Goal: Use online tool/utility: Use online tool/utility

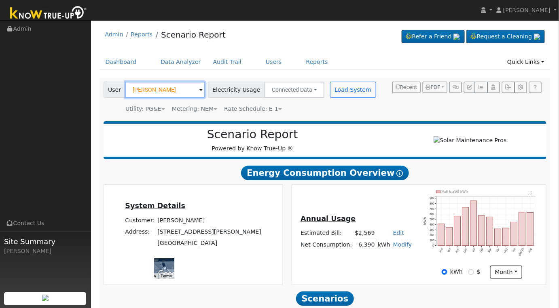
click at [172, 90] on input "[PERSON_NAME]" at bounding box center [165, 90] width 80 height 16
click at [207, 73] on div "Dashboard Data Analyzer Audit Trail Users Reports Quick Links Quick Add Quick C…" at bounding box center [324, 66] width 451 height 23
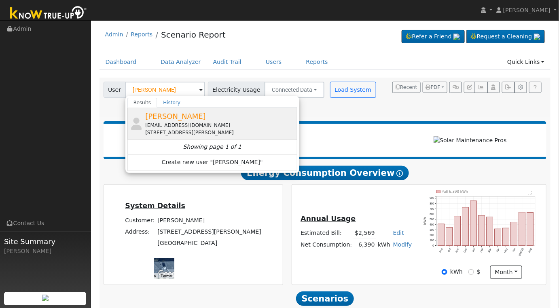
click at [187, 120] on span "[PERSON_NAME]" at bounding box center [175, 116] width 61 height 8
type input "[PERSON_NAME]"
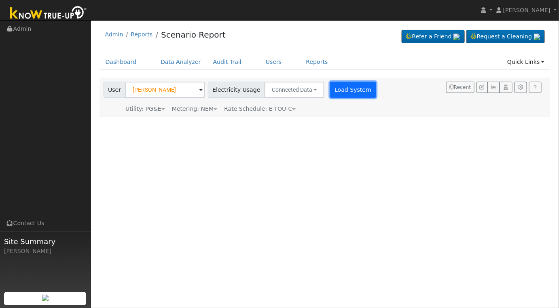
click at [330, 97] on button "Load System" at bounding box center [353, 90] width 46 height 16
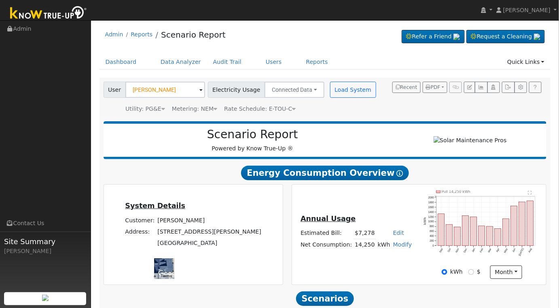
scroll to position [98, 0]
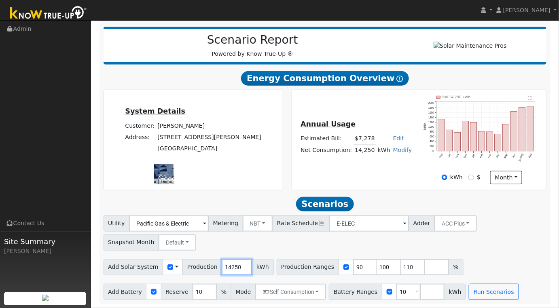
click at [223, 271] on input "14250" at bounding box center [237, 267] width 30 height 16
type input "15103"
click at [353, 268] on input "90" at bounding box center [365, 267] width 24 height 16
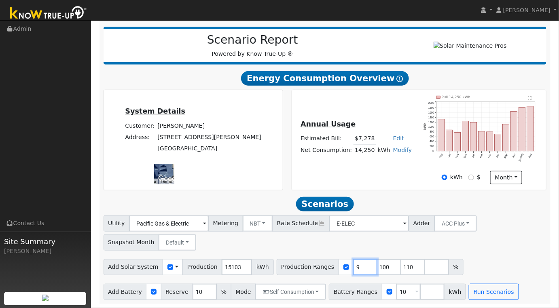
type input "100"
type input "110"
type input "100"
click at [223, 270] on input "15103" at bounding box center [237, 267] width 30 height 16
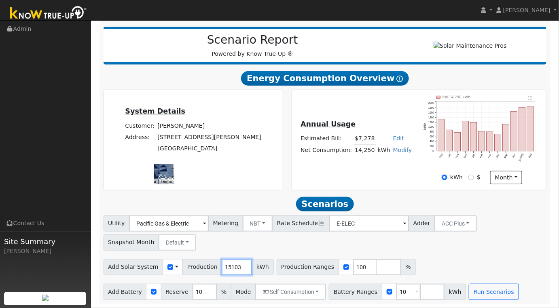
click at [223, 270] on input "15103" at bounding box center [237, 267] width 30 height 16
type input "1"
type input "15103"
click at [396, 291] on input "10" at bounding box center [408, 292] width 24 height 16
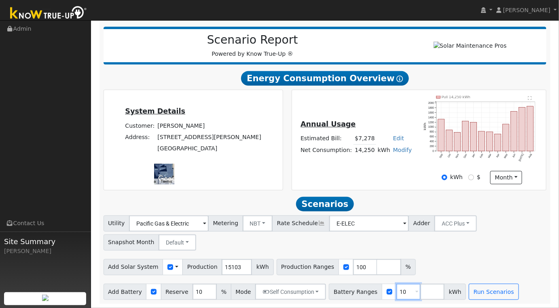
type input "1"
type input "30"
click at [437, 260] on div "Add Solar System Use CSV Data Production 15103 kWh Production Ranges 100 %" at bounding box center [325, 265] width 446 height 19
click at [472, 294] on button "Run Scenarios" at bounding box center [494, 292] width 50 height 16
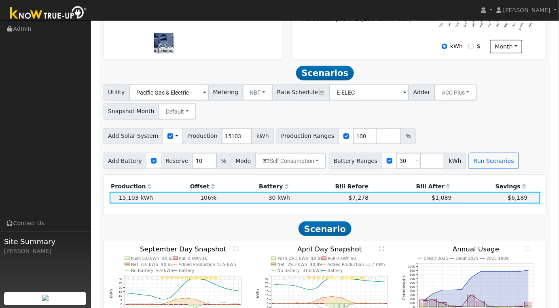
scroll to position [0, 0]
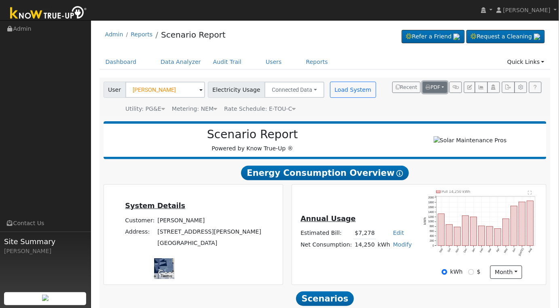
click at [442, 87] on button "PDF" at bounding box center [435, 87] width 25 height 11
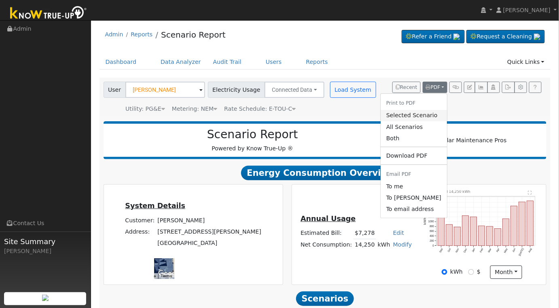
click at [423, 114] on link "Selected Scenario" at bounding box center [413, 115] width 66 height 11
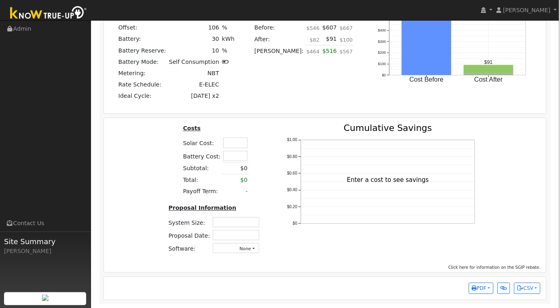
scroll to position [616, 0]
click at [234, 142] on input "text" at bounding box center [235, 142] width 24 height 10
type input "8"
type input "$76,000"
